Goal: Transaction & Acquisition: Purchase product/service

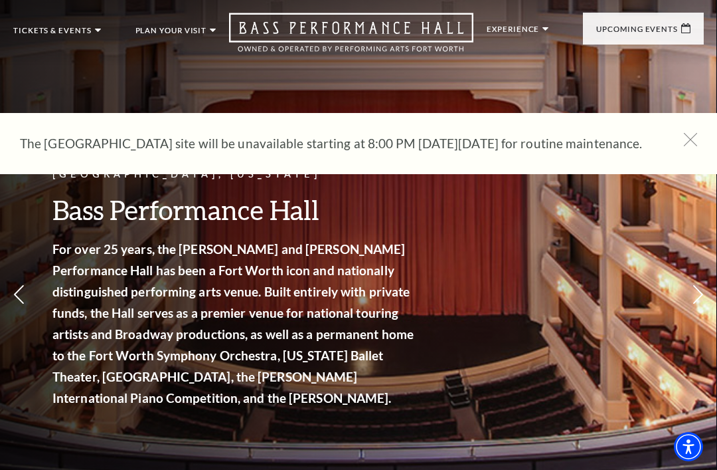
scroll to position [35, 0]
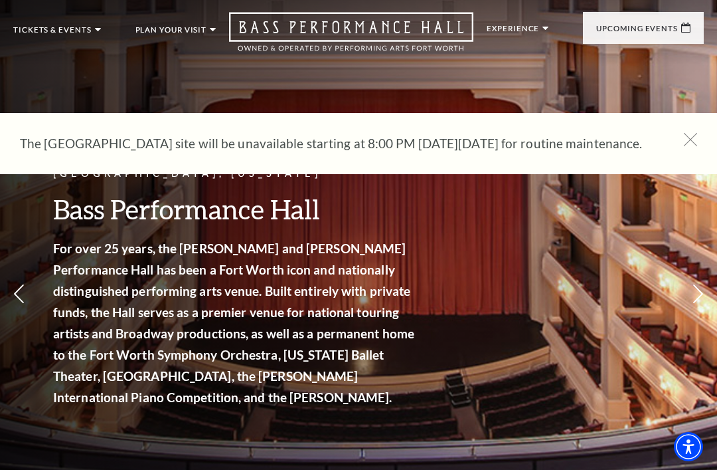
click at [693, 138] on use at bounding box center [690, 139] width 13 height 13
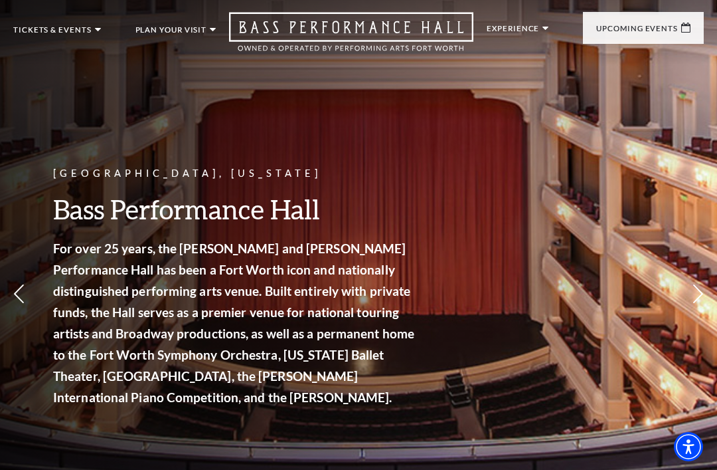
click at [75, 273] on link "Season Tickets" at bounding box center [70, 277] width 90 height 11
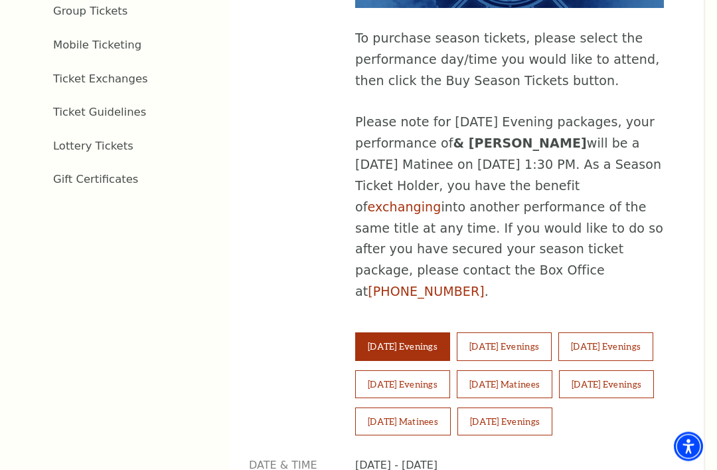
scroll to position [725, 0]
click at [559, 389] on button "Saturday Evenings" at bounding box center [606, 384] width 95 height 28
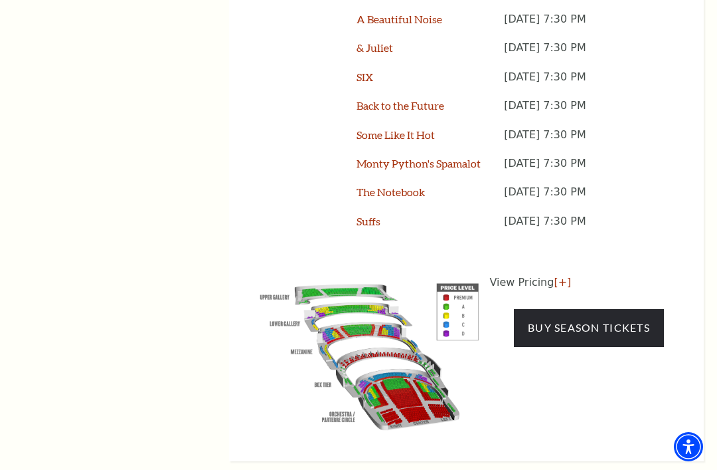
scroll to position [1269, 0]
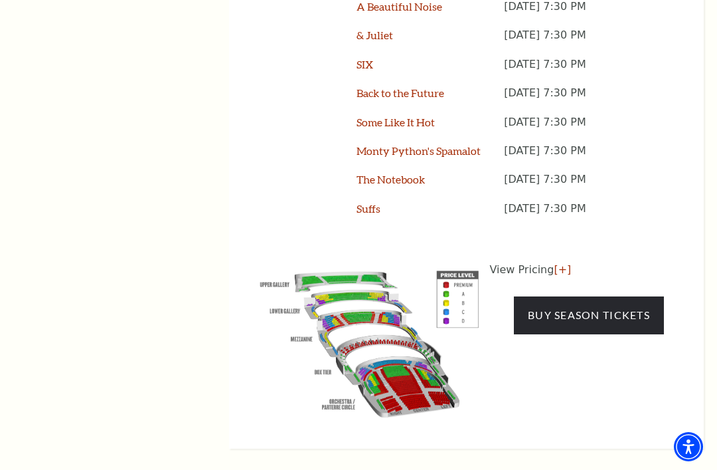
click at [577, 316] on link "Buy Season Tickets" at bounding box center [589, 314] width 150 height 37
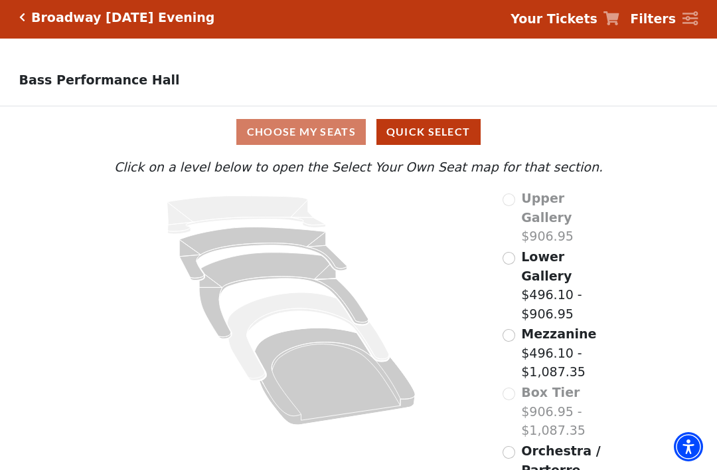
scroll to position [12, 0]
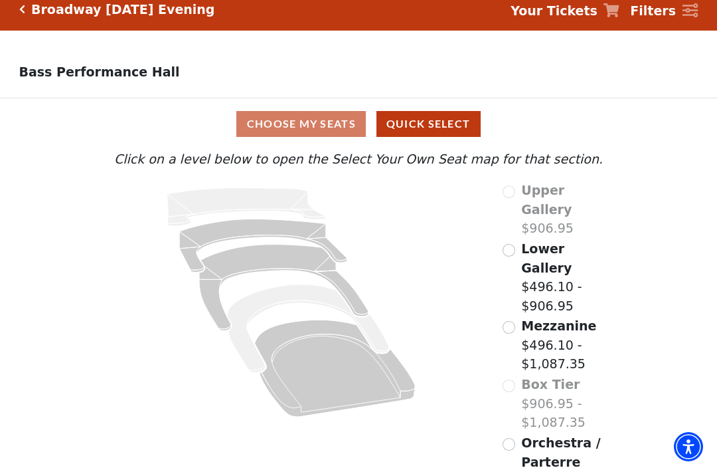
click at [512, 244] on input "Lower Gallery$496.10 - $906.95\a" at bounding box center [509, 250] width 13 height 13
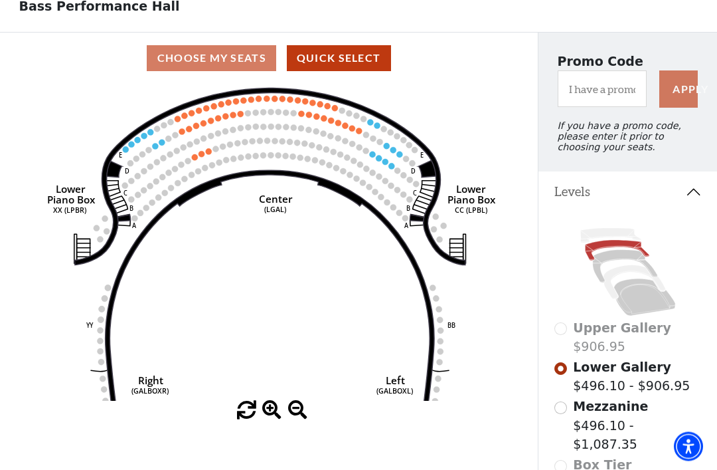
scroll to position [78, 0]
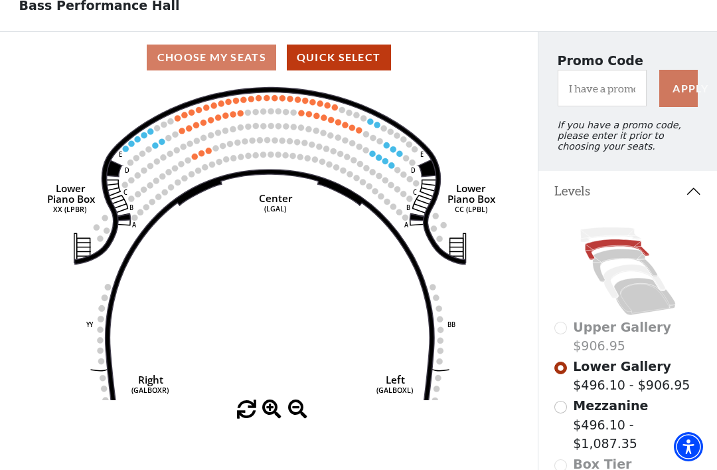
click at [563, 407] on input "Mezzanine$496.10 - $1,087.35\a" at bounding box center [561, 407] width 13 height 13
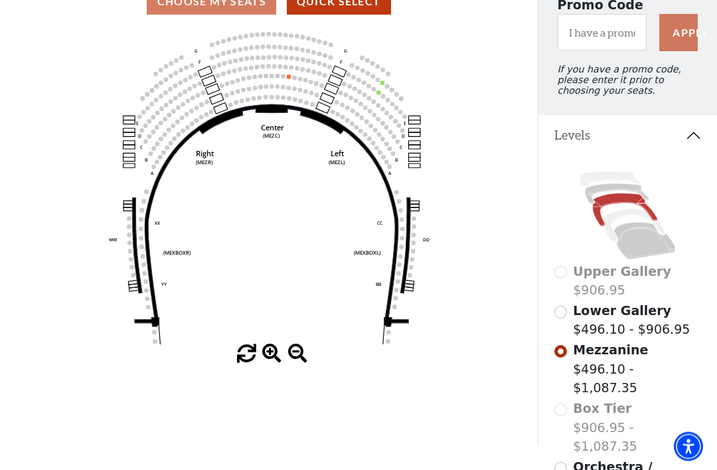
scroll to position [134, 0]
click at [560, 462] on input "Orchestra / Parterre Circle$496.10 - $1,087.35\a" at bounding box center [561, 468] width 13 height 13
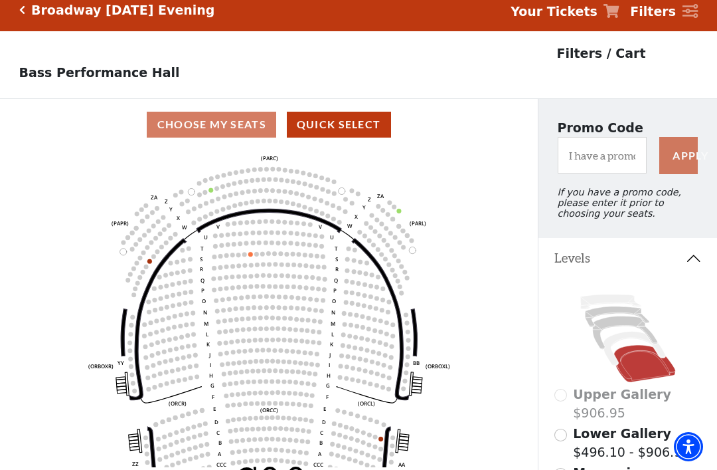
scroll to position [13, 0]
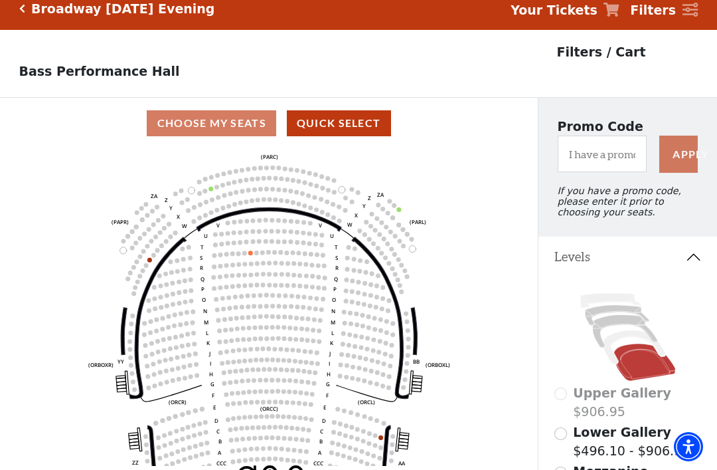
click at [205, 126] on div "Choose My Seats Quick Select" at bounding box center [269, 123] width 538 height 26
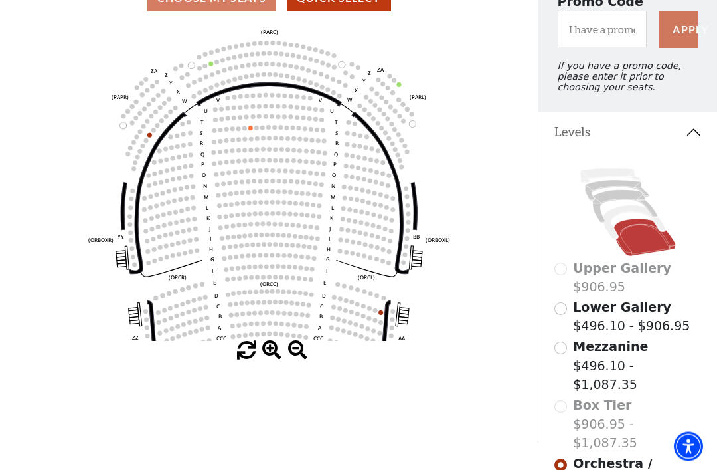
scroll to position [138, 0]
click at [566, 351] on input "Mezzanine$496.10 - $1,087.35\a" at bounding box center [561, 347] width 13 height 13
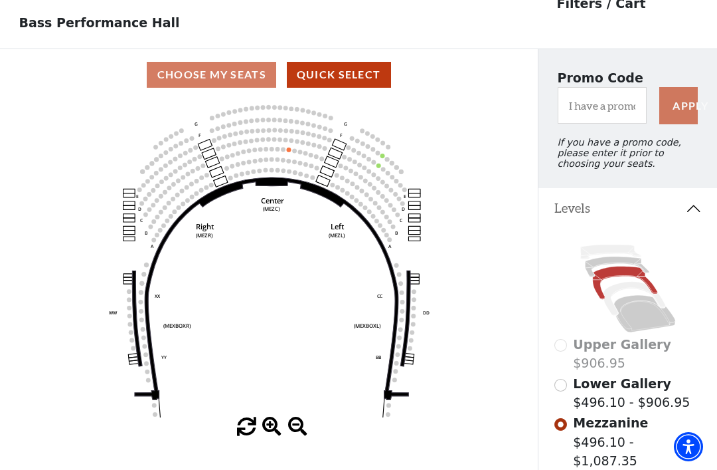
scroll to position [60, 0]
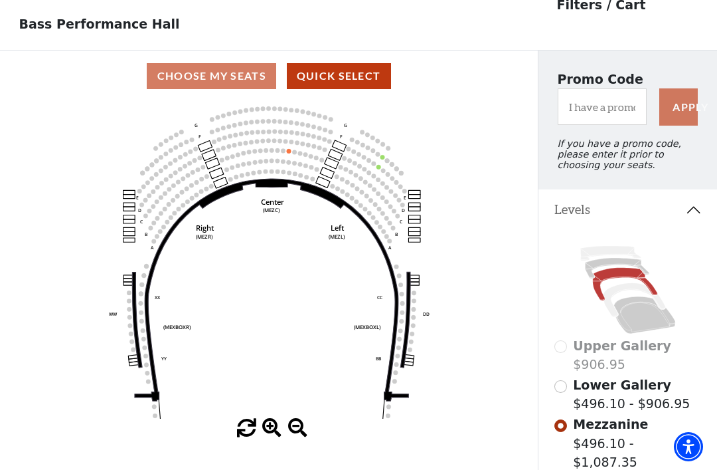
click at [565, 387] on input "Lower Gallery$496.10 - $906.95\a" at bounding box center [561, 386] width 13 height 13
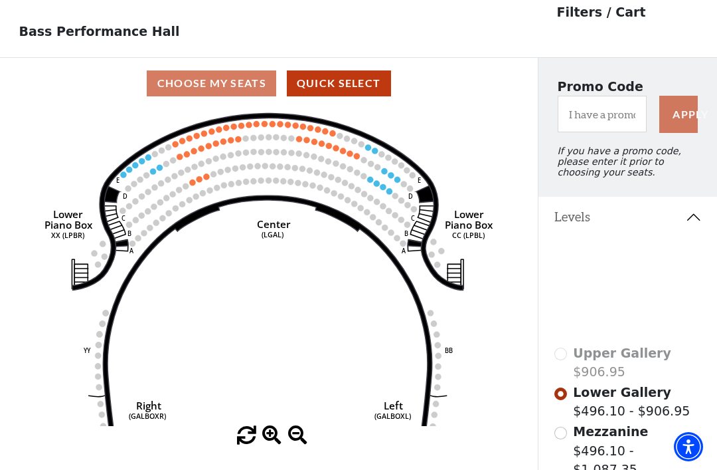
scroll to position [62, 0]
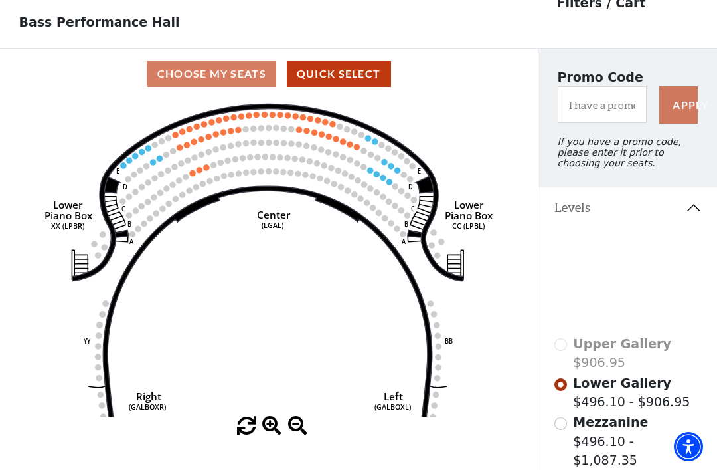
click at [195, 175] on circle at bounding box center [192, 173] width 6 height 6
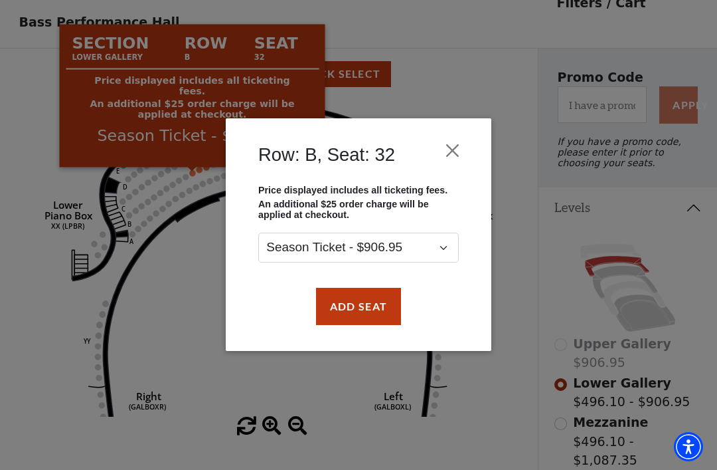
click at [362, 305] on button "Add Seat" at bounding box center [358, 306] width 85 height 37
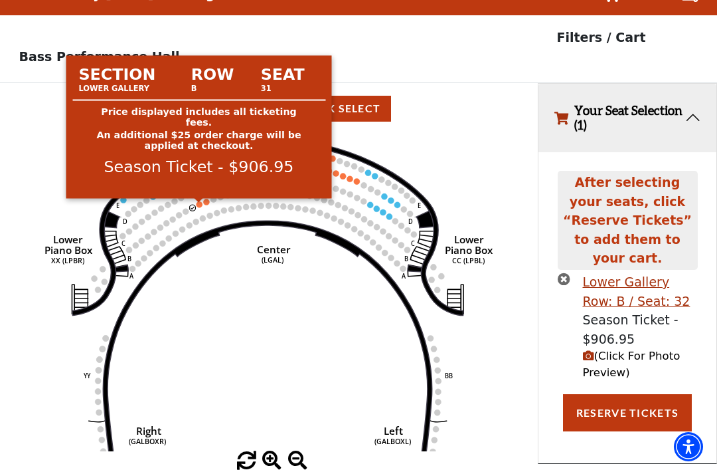
click at [200, 201] on circle at bounding box center [199, 204] width 6 height 6
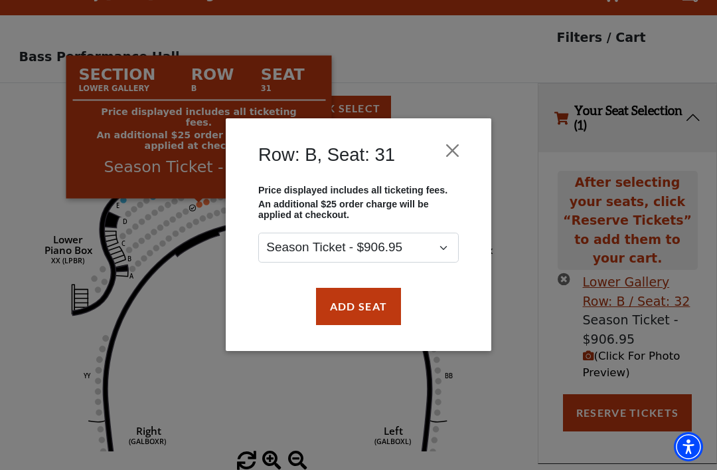
click at [364, 310] on button "Add Seat" at bounding box center [358, 306] width 85 height 37
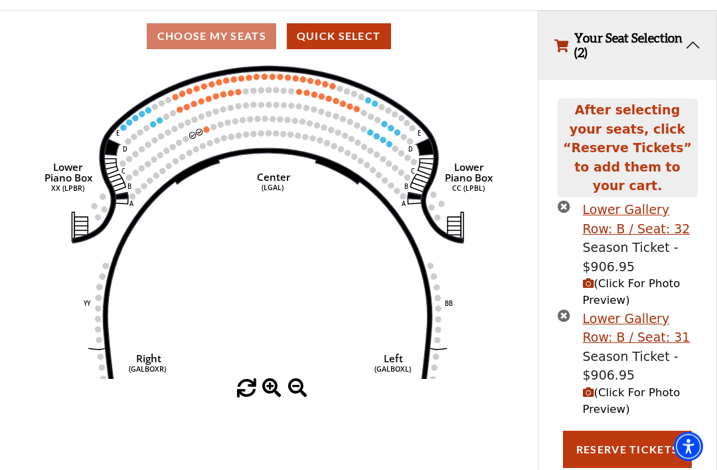
scroll to position [106, 0]
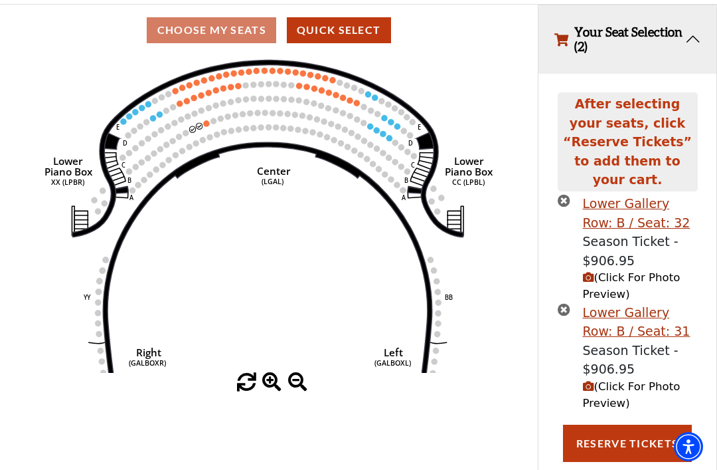
click at [614, 424] on button "Reserve Tickets" at bounding box center [627, 442] width 129 height 37
click at [622, 380] on span "(Click For Photo Preview)" at bounding box center [632, 394] width 98 height 29
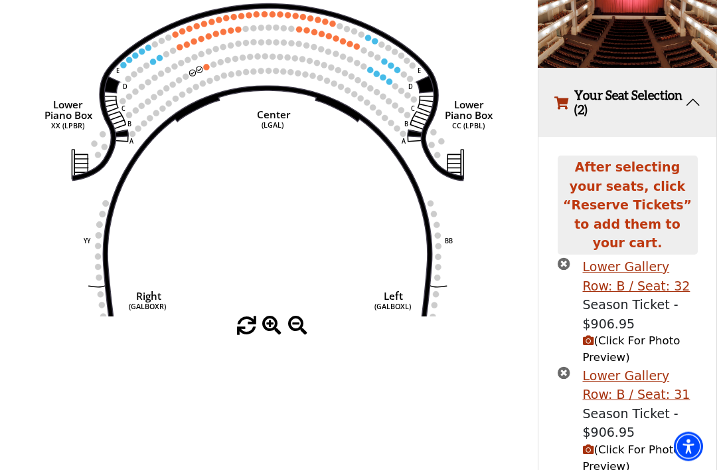
scroll to position [183, 0]
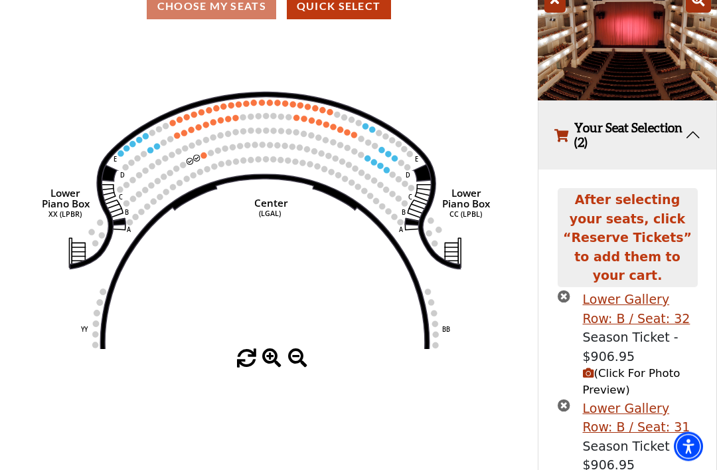
scroll to position [132, 0]
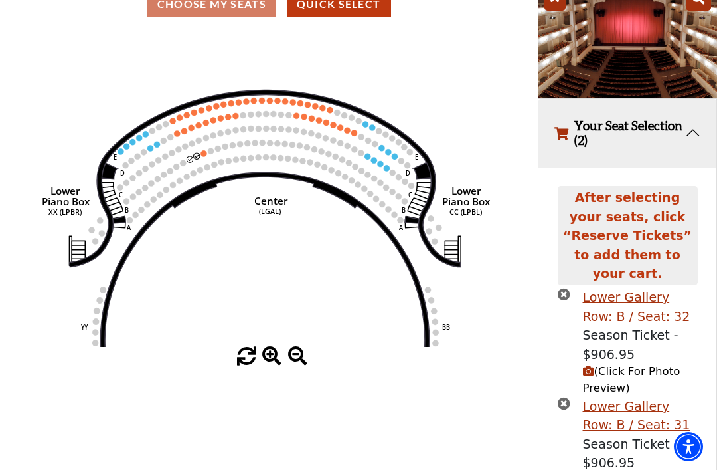
click at [275, 366] on span at bounding box center [271, 356] width 19 height 19
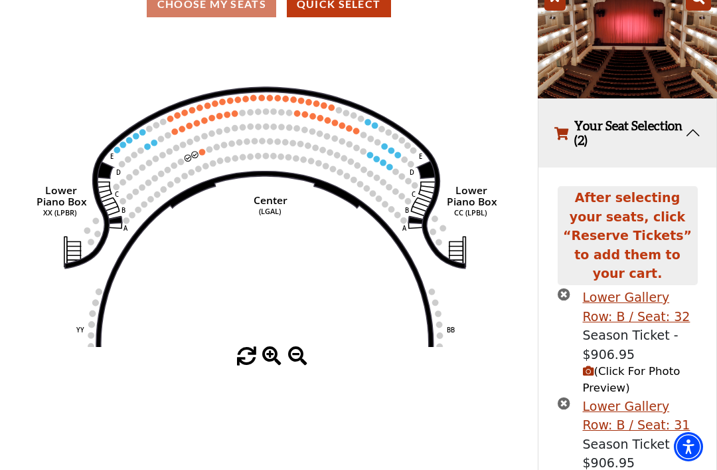
click at [275, 366] on span at bounding box center [271, 356] width 19 height 19
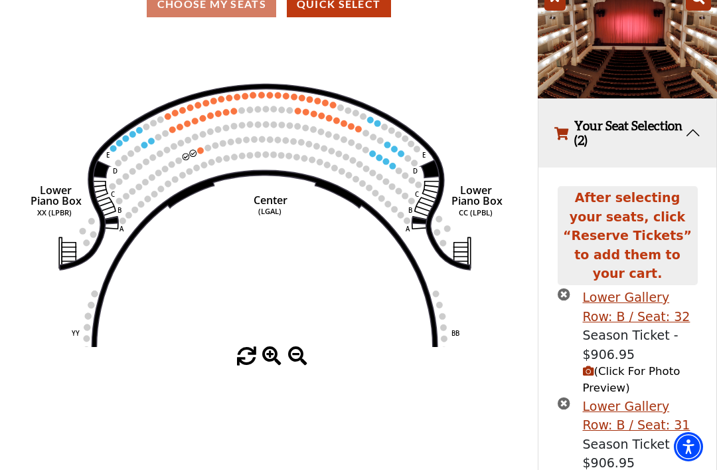
click at [371, 156] on circle at bounding box center [372, 153] width 7 height 7
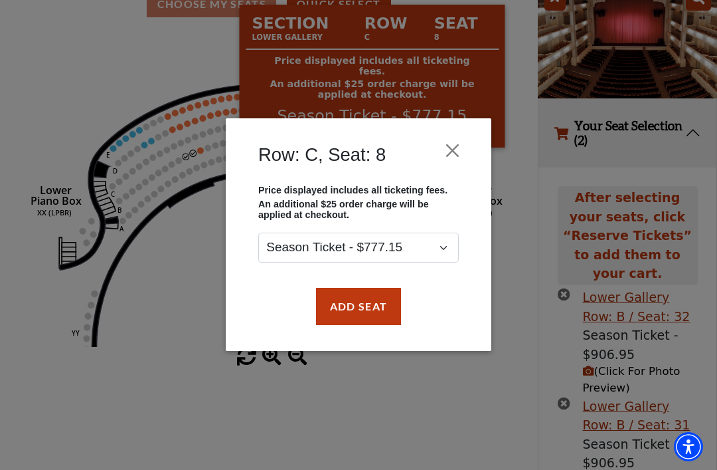
click at [361, 304] on button "Add Seat" at bounding box center [358, 306] width 85 height 37
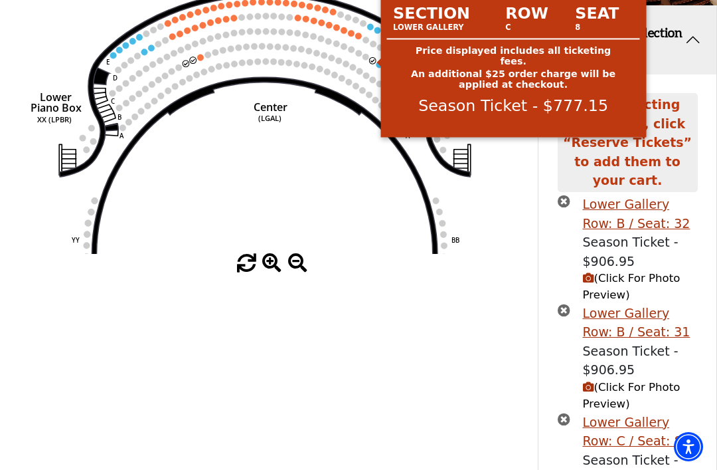
scroll to position [257, 0]
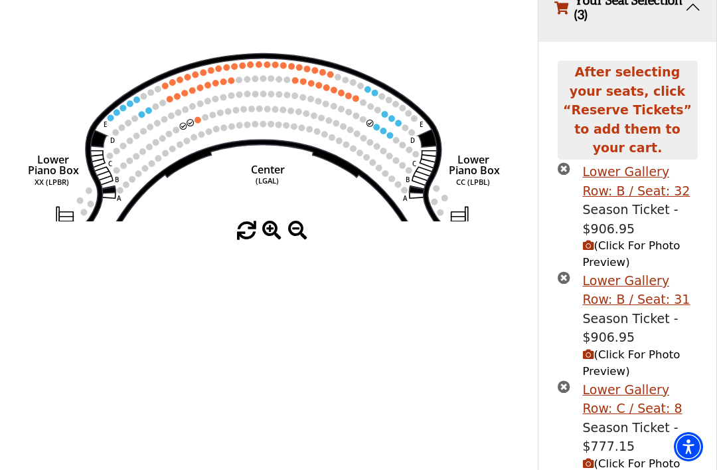
click at [377, 127] on circle at bounding box center [376, 127] width 7 height 7
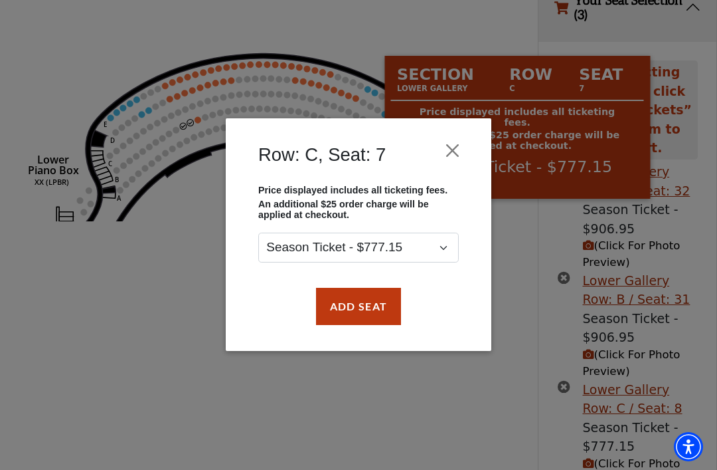
click at [359, 307] on button "Add Seat" at bounding box center [358, 306] width 85 height 37
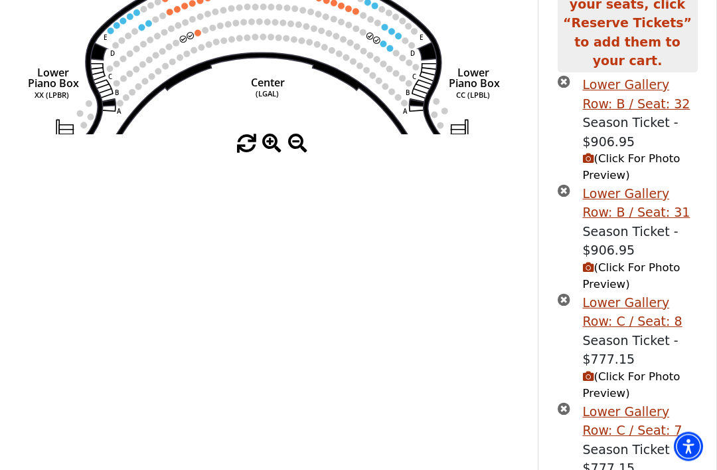
scroll to position [363, 0]
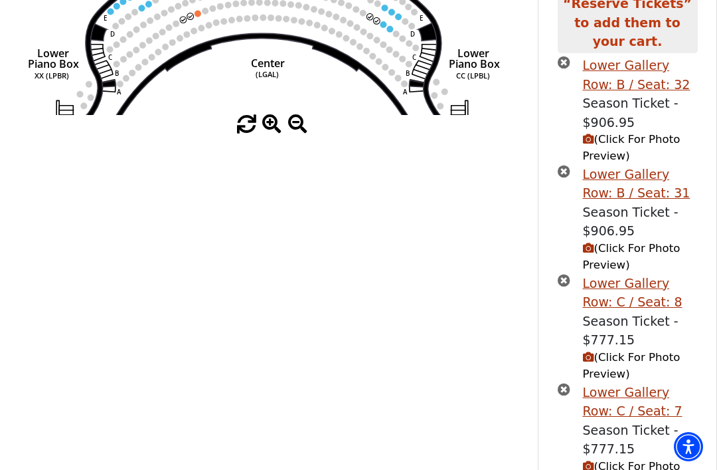
click at [563, 56] on icon "times-circle" at bounding box center [564, 62] width 13 height 13
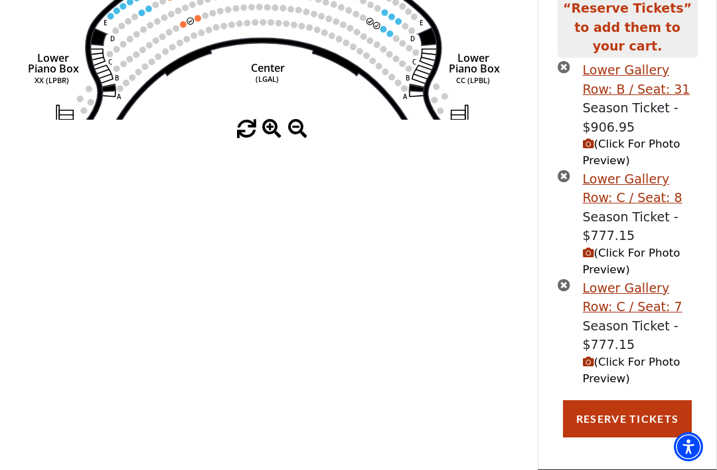
scroll to position [289, 0]
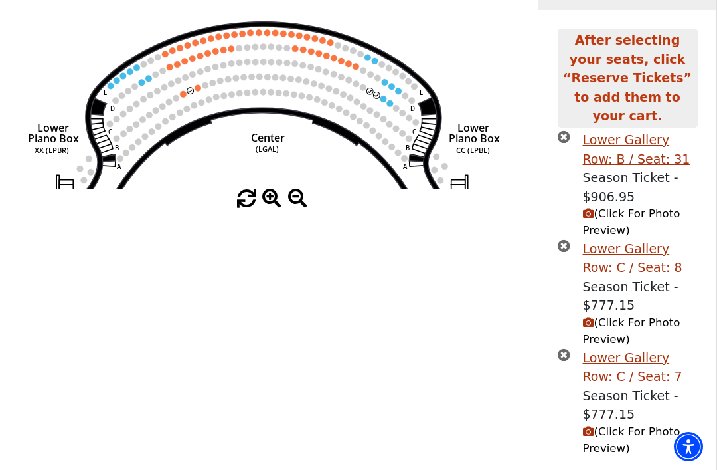
click at [566, 130] on icon "times-circle" at bounding box center [564, 136] width 13 height 13
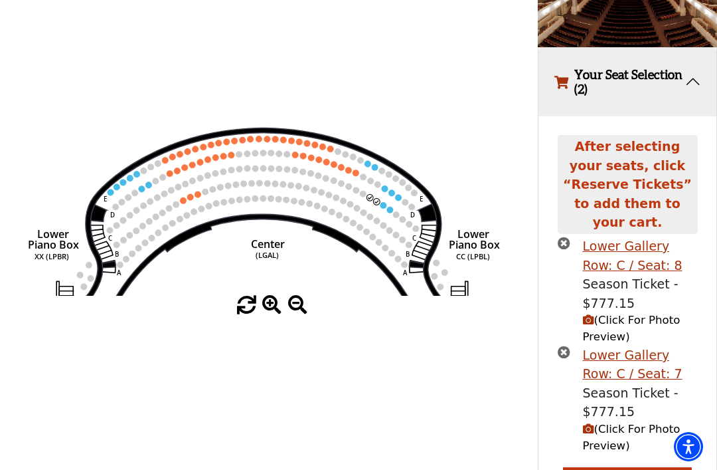
click at [628, 422] on span "(Click For Photo Preview)" at bounding box center [632, 436] width 98 height 29
click at [620, 422] on span "(Click For Photo Preview)" at bounding box center [632, 436] width 98 height 29
